Goal: Transaction & Acquisition: Purchase product/service

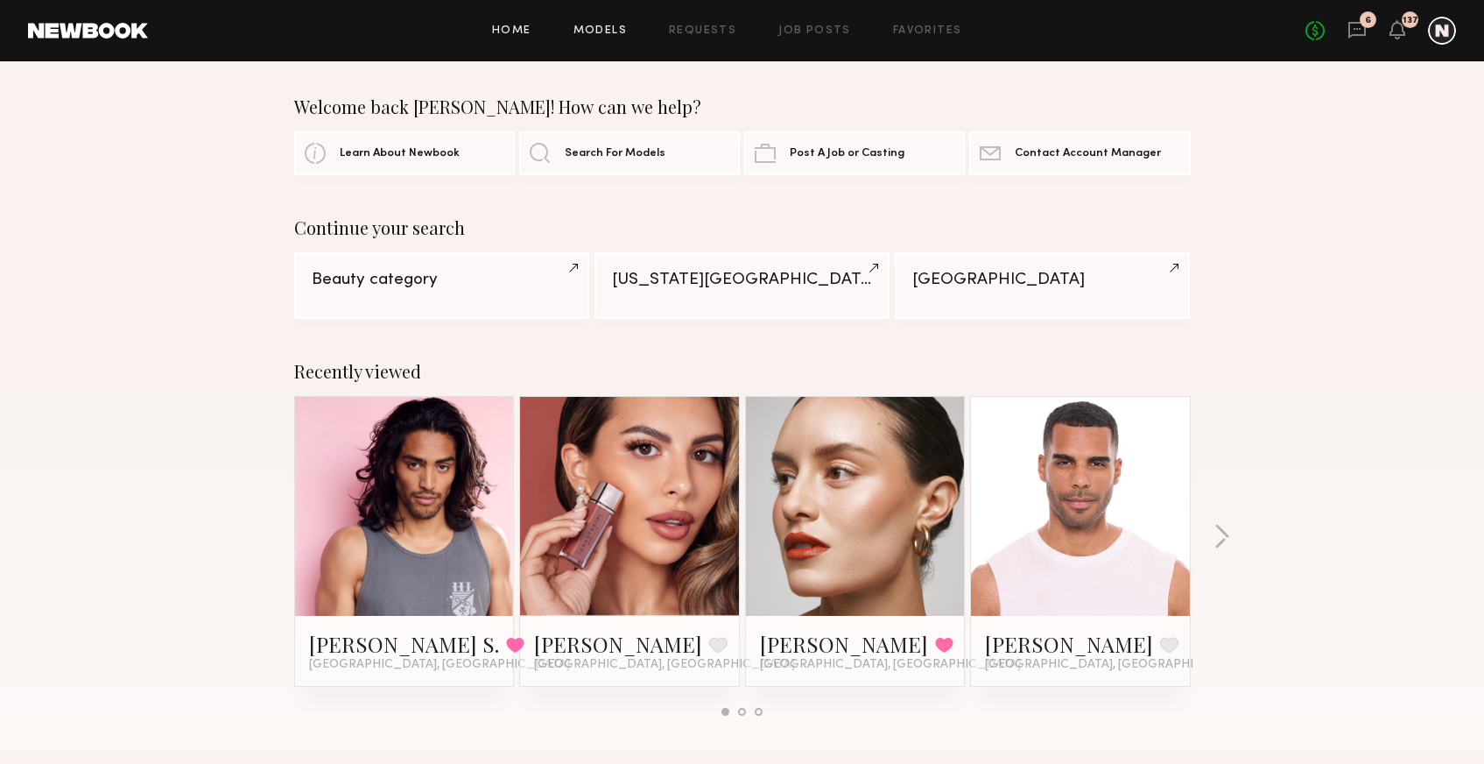
click at [593, 32] on link "Models" at bounding box center [600, 30] width 53 height 11
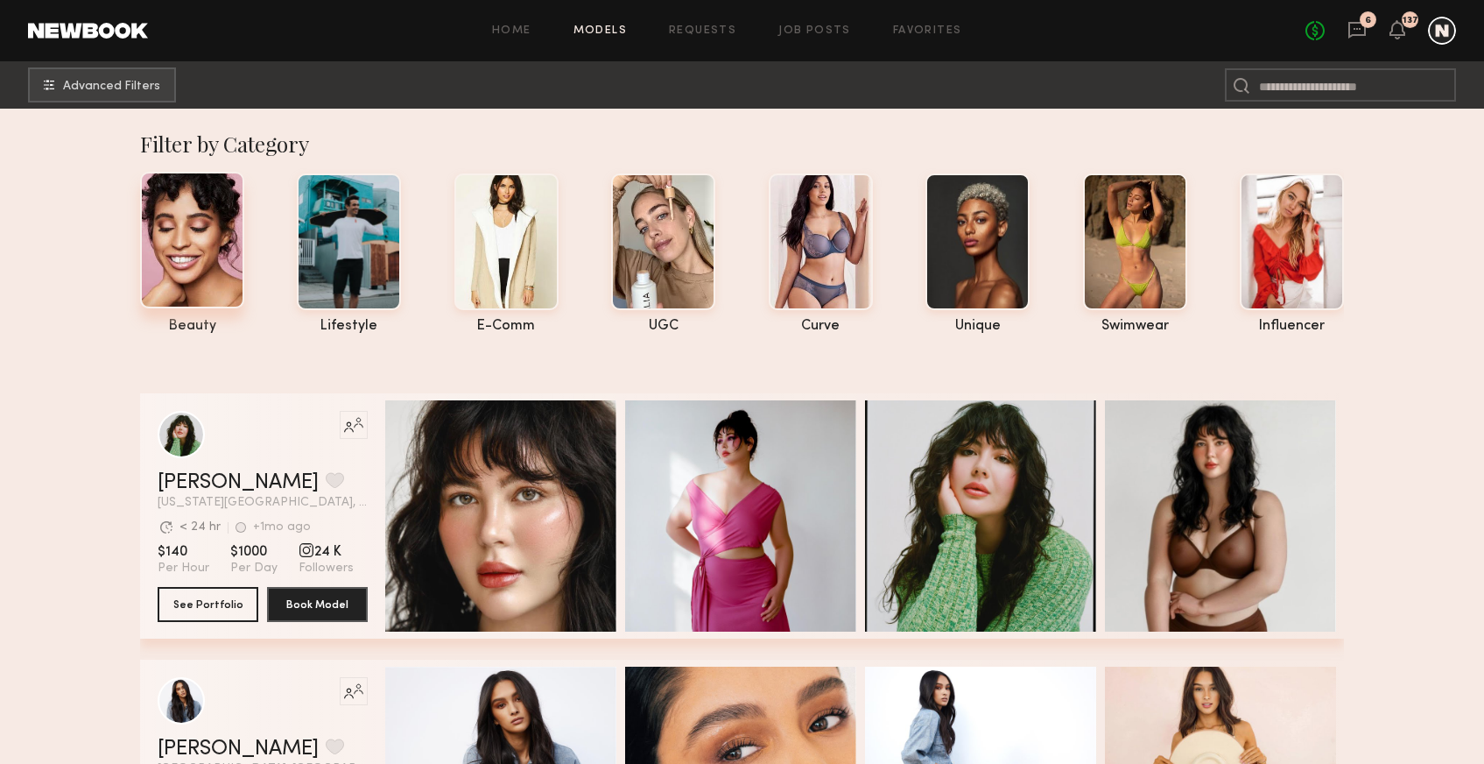
click at [182, 275] on div at bounding box center [192, 240] width 104 height 137
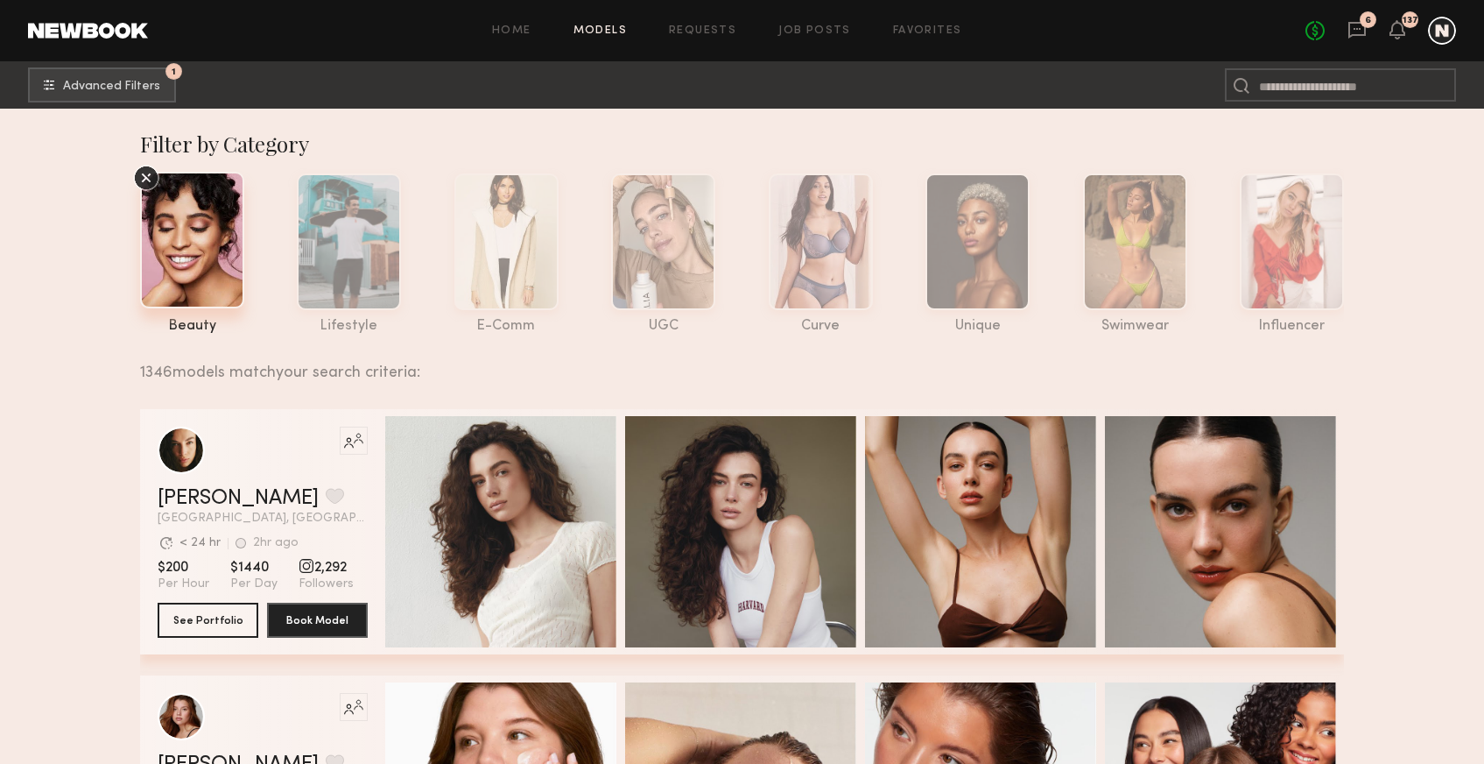
click at [139, 180] on icon at bounding box center [146, 178] width 26 height 26
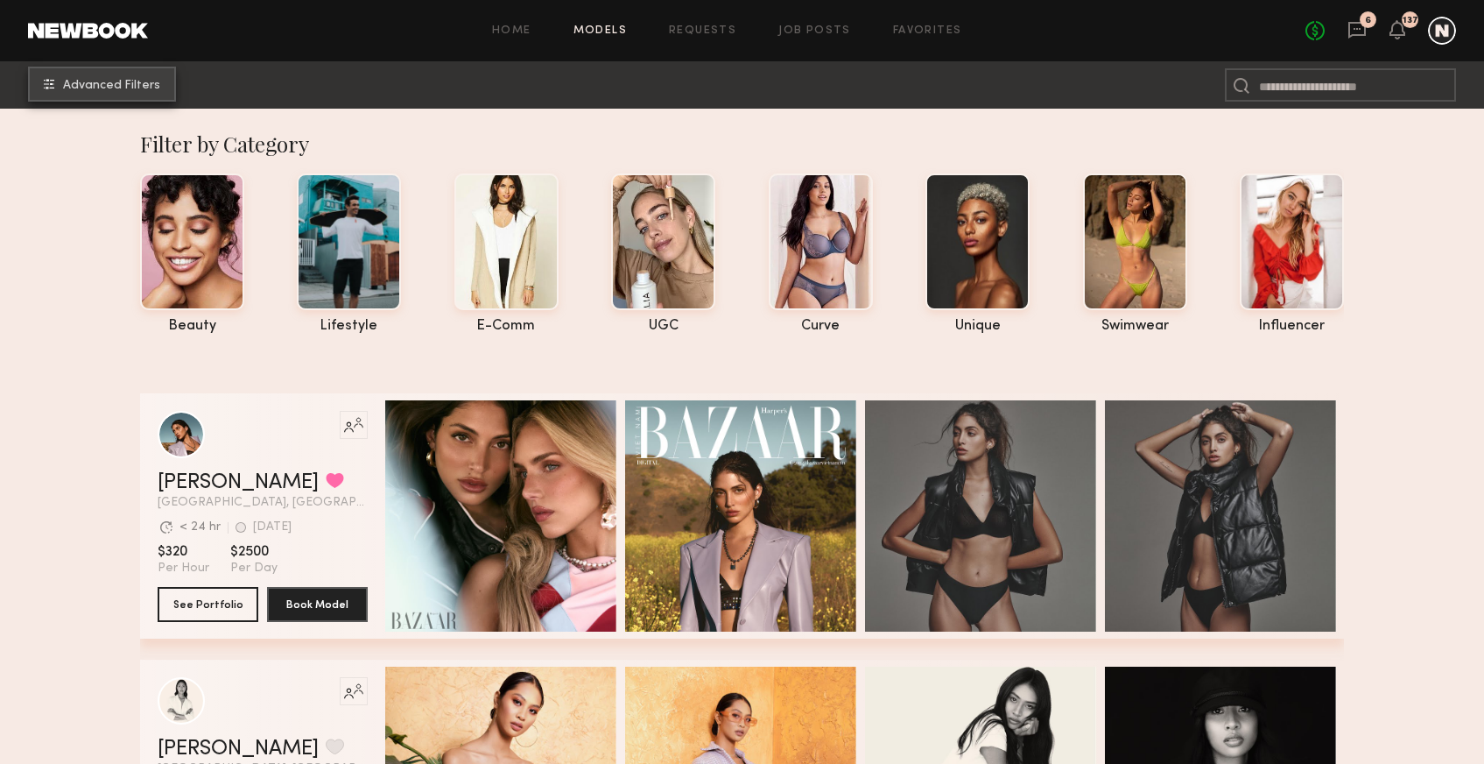
click at [82, 93] on button "Advanced Filters" at bounding box center [102, 84] width 148 height 35
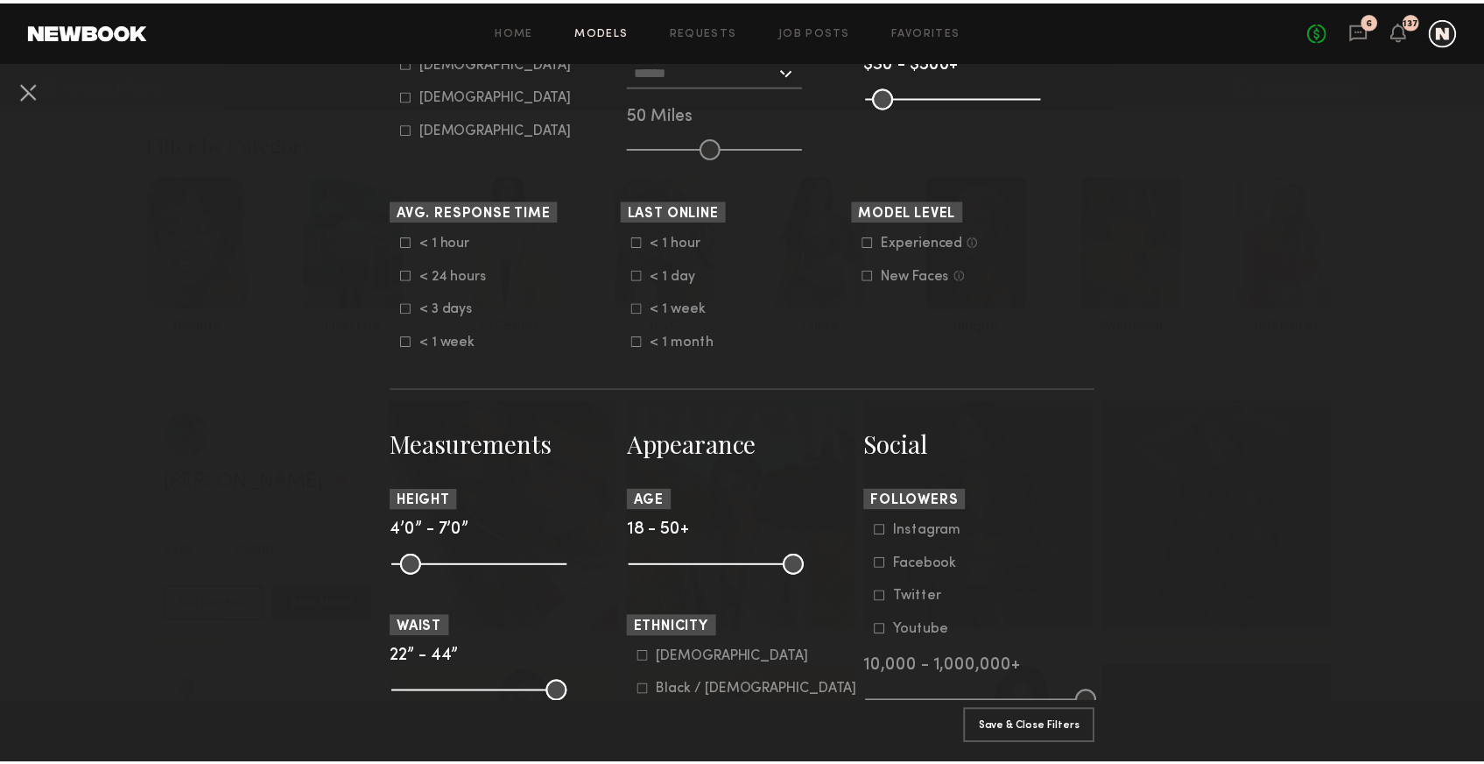
scroll to position [406, 0]
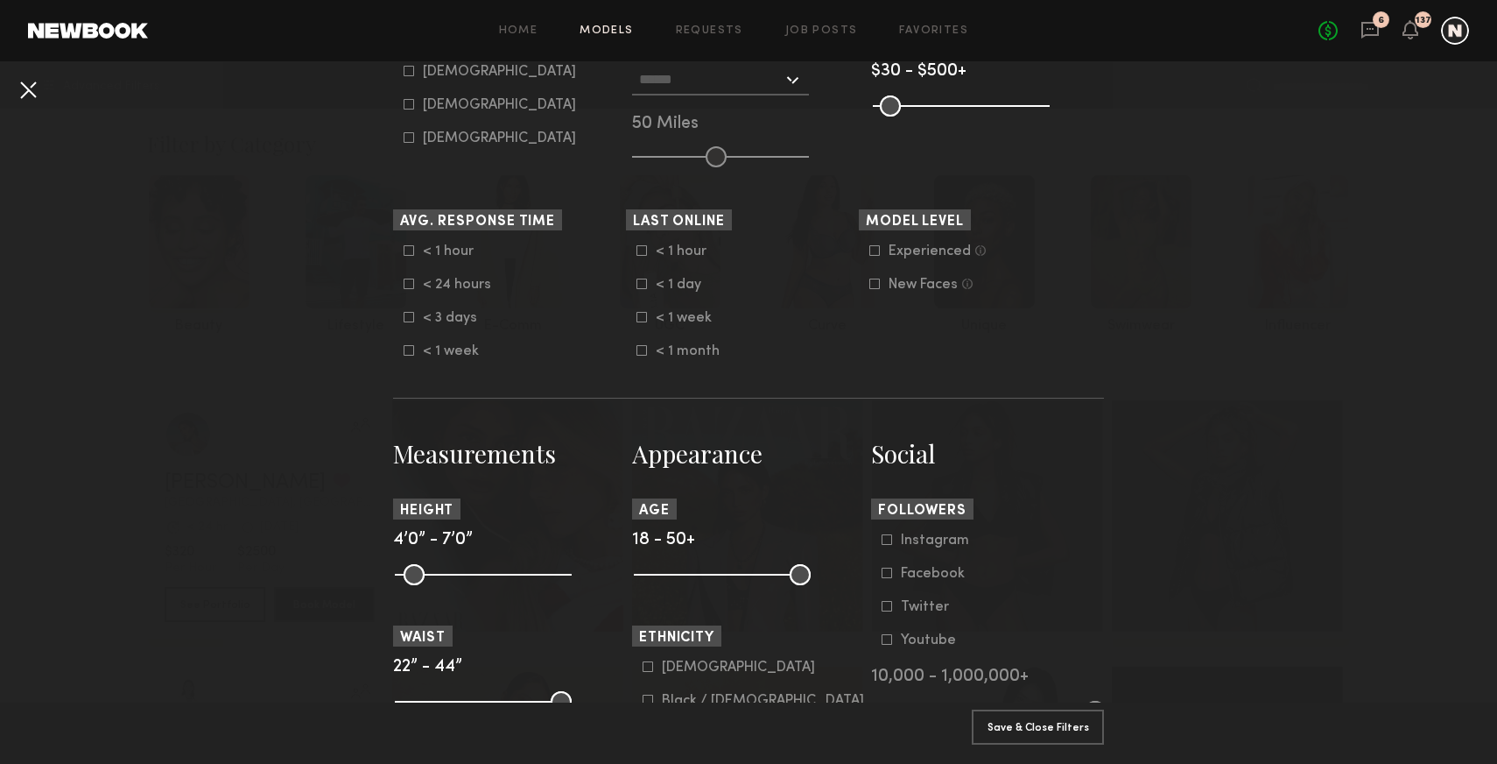
click at [28, 84] on button at bounding box center [28, 89] width 28 height 28
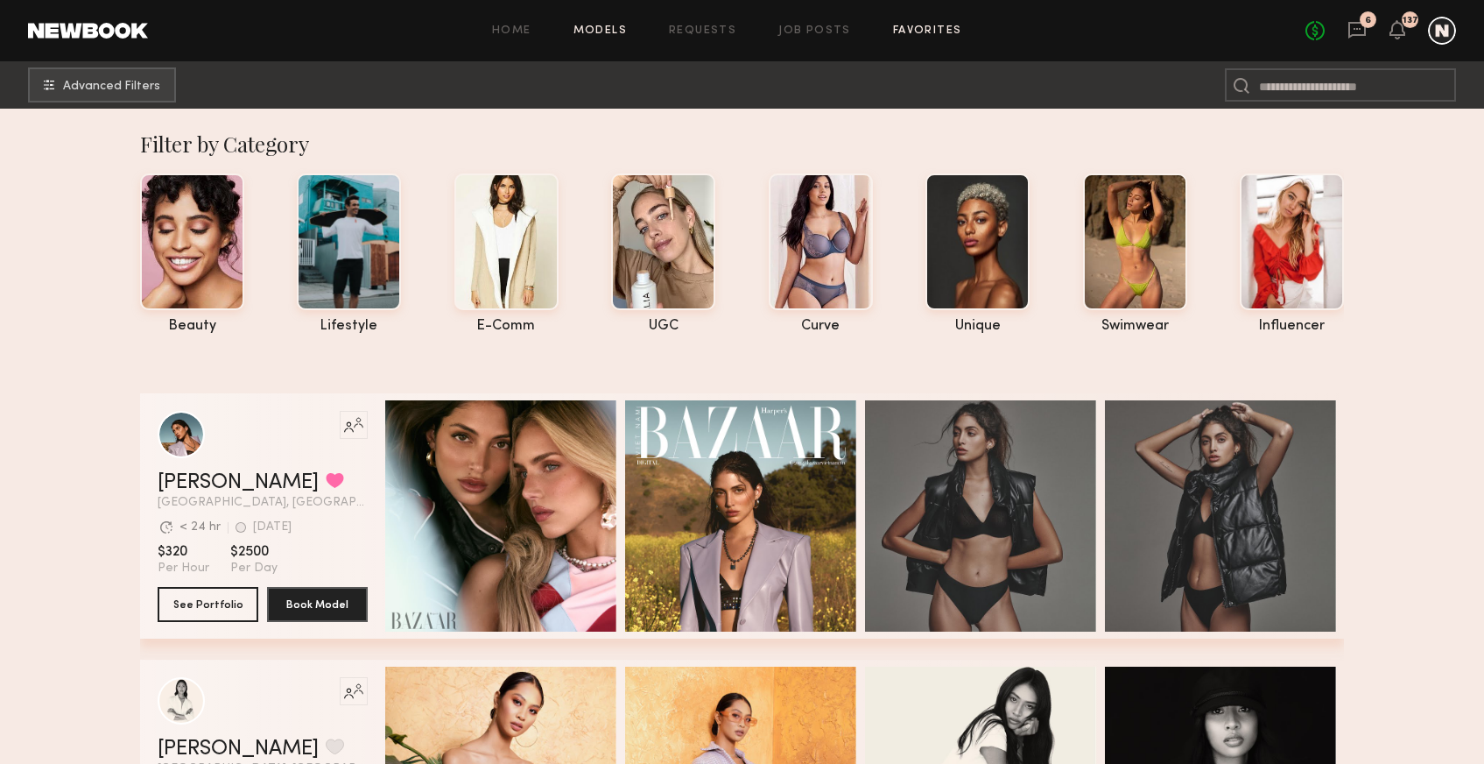
click at [947, 28] on link "Favorites" at bounding box center [927, 30] width 69 height 11
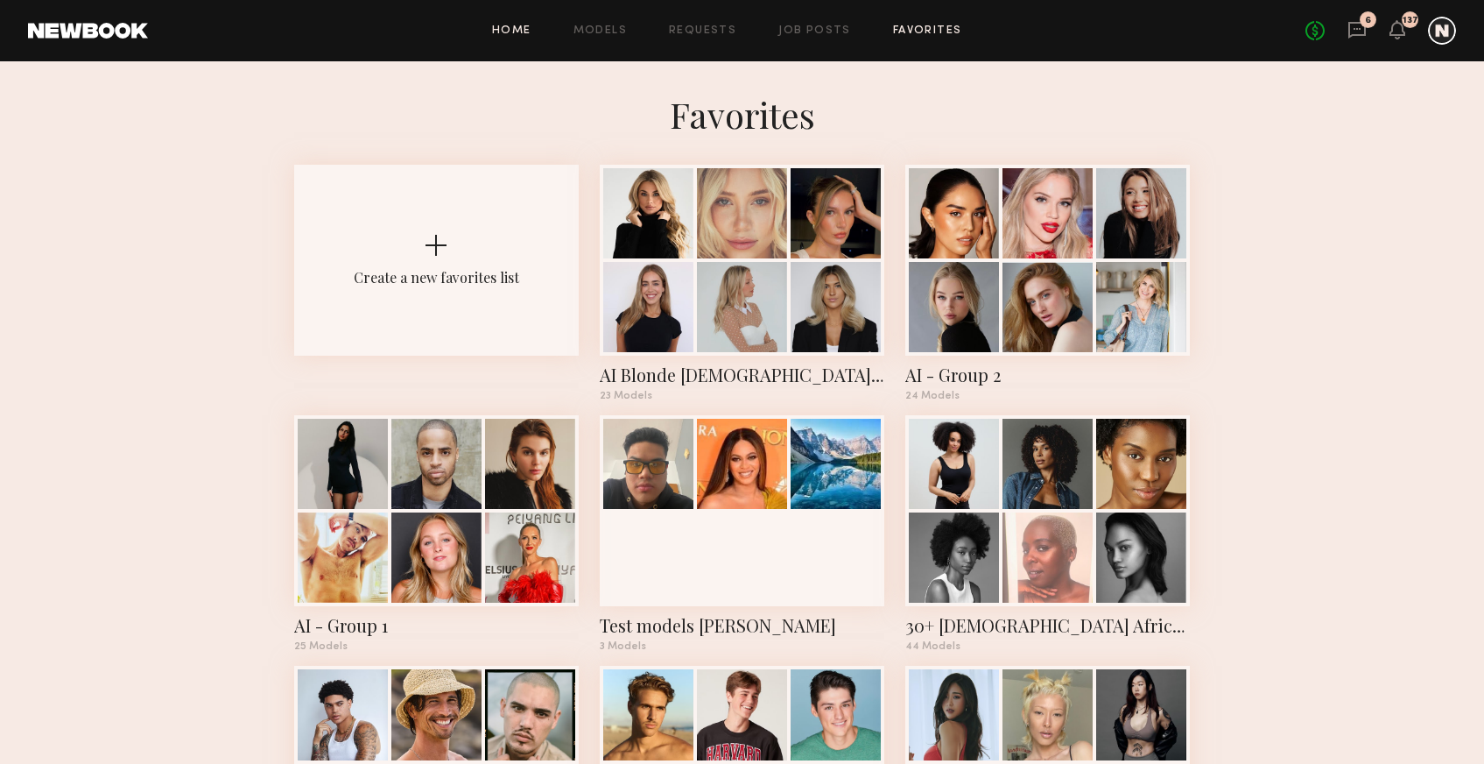
click at [508, 32] on link "Home" at bounding box center [511, 30] width 39 height 11
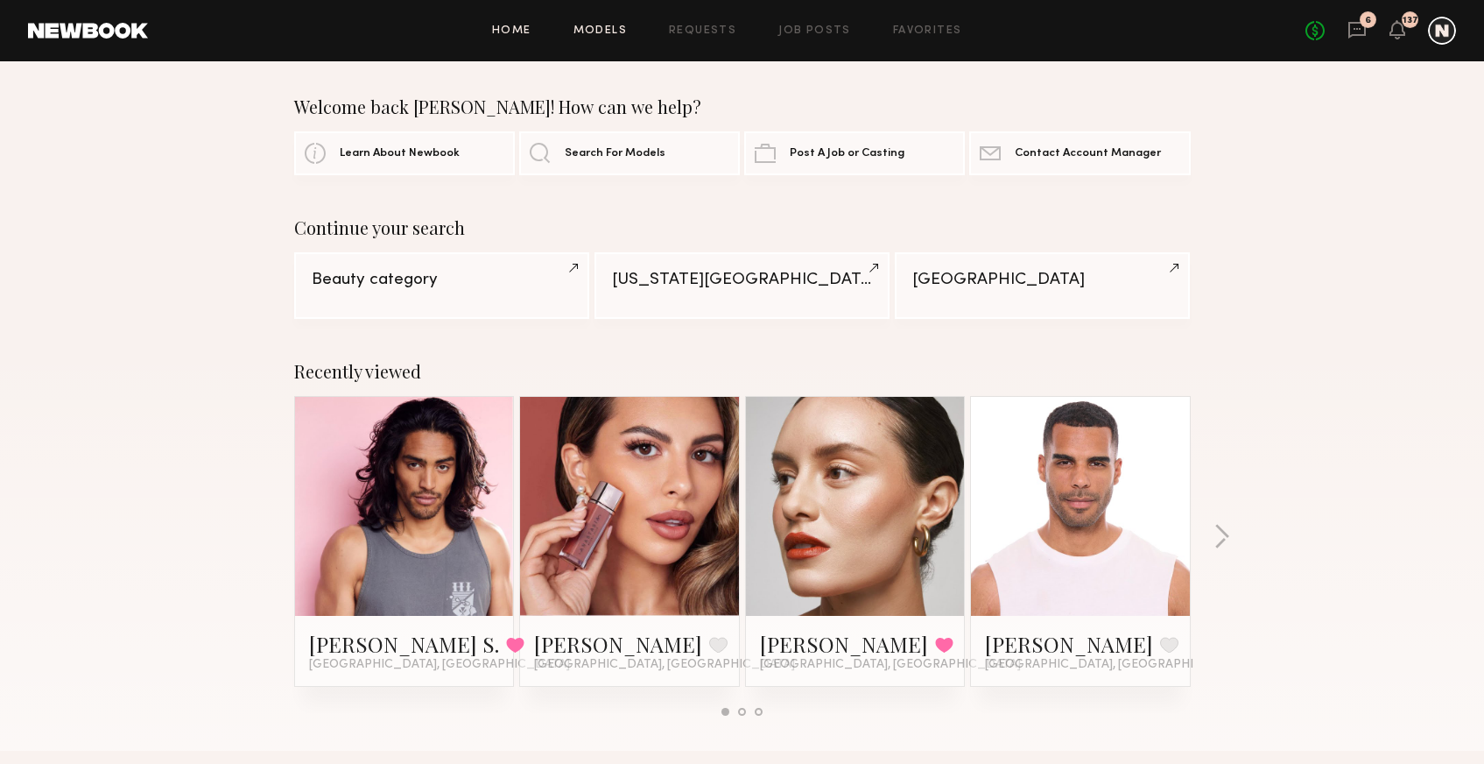
click at [588, 31] on link "Models" at bounding box center [600, 30] width 53 height 11
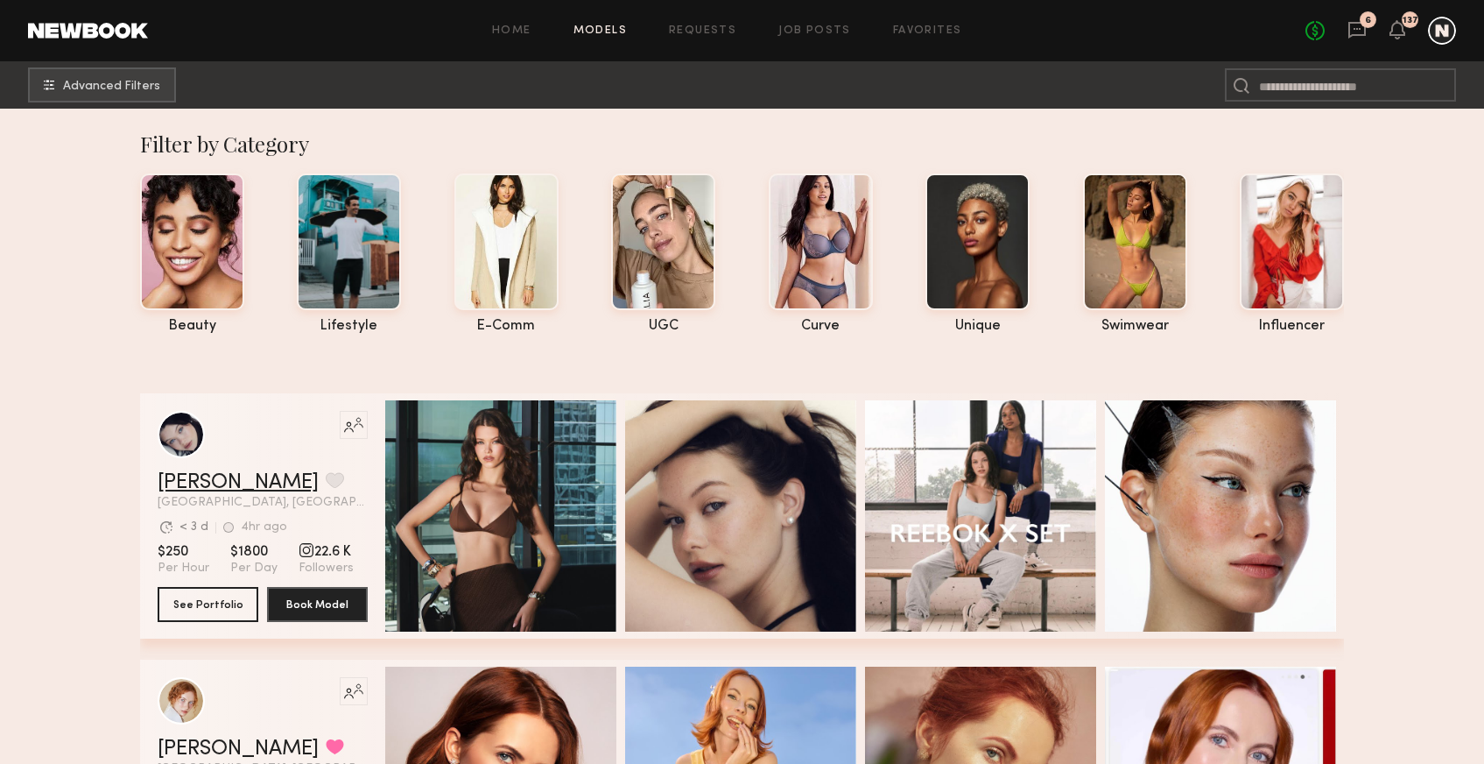
click at [215, 484] on link "Marina F." at bounding box center [238, 482] width 161 height 21
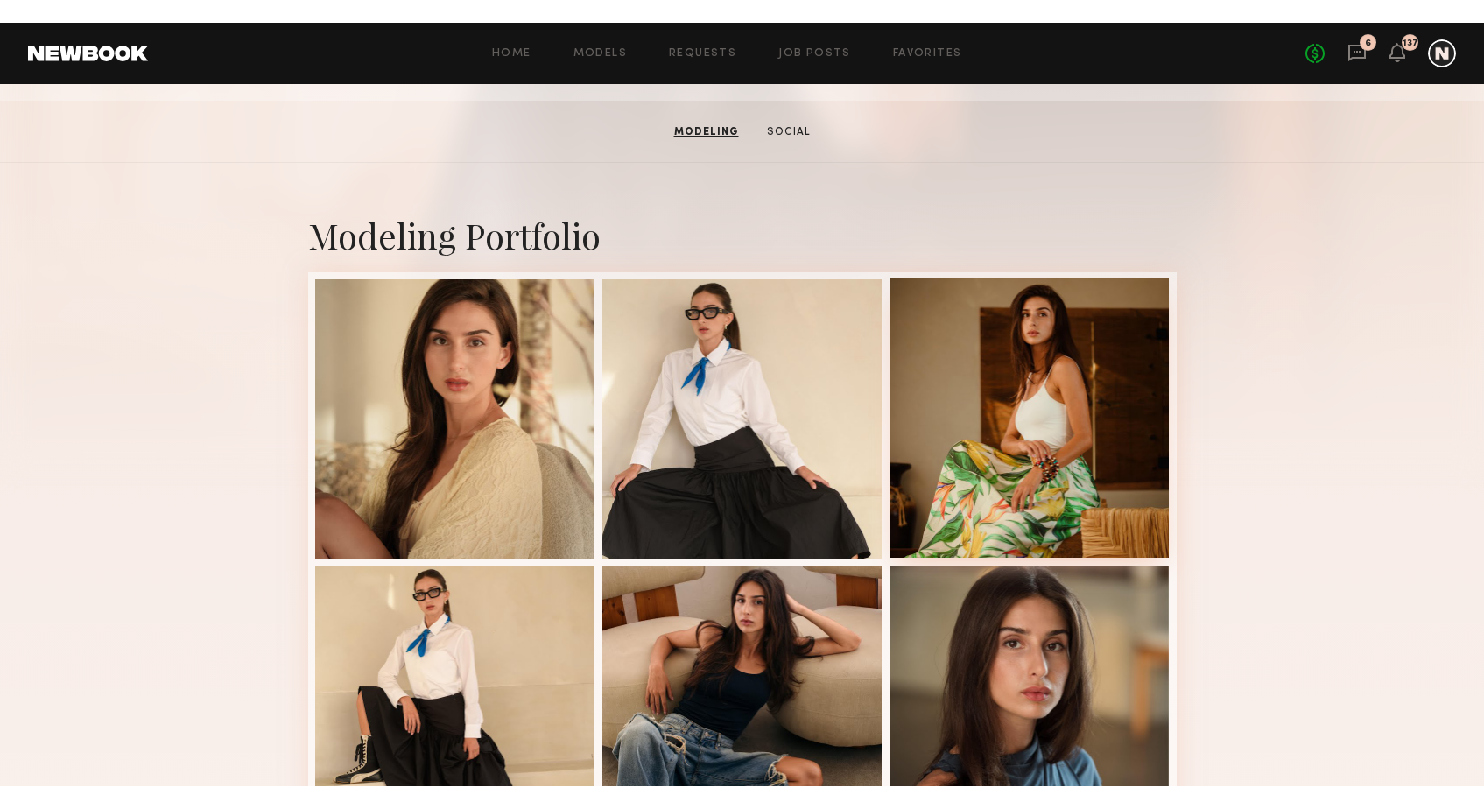
scroll to position [257, 0]
